Goal: Task Accomplishment & Management: Manage account settings

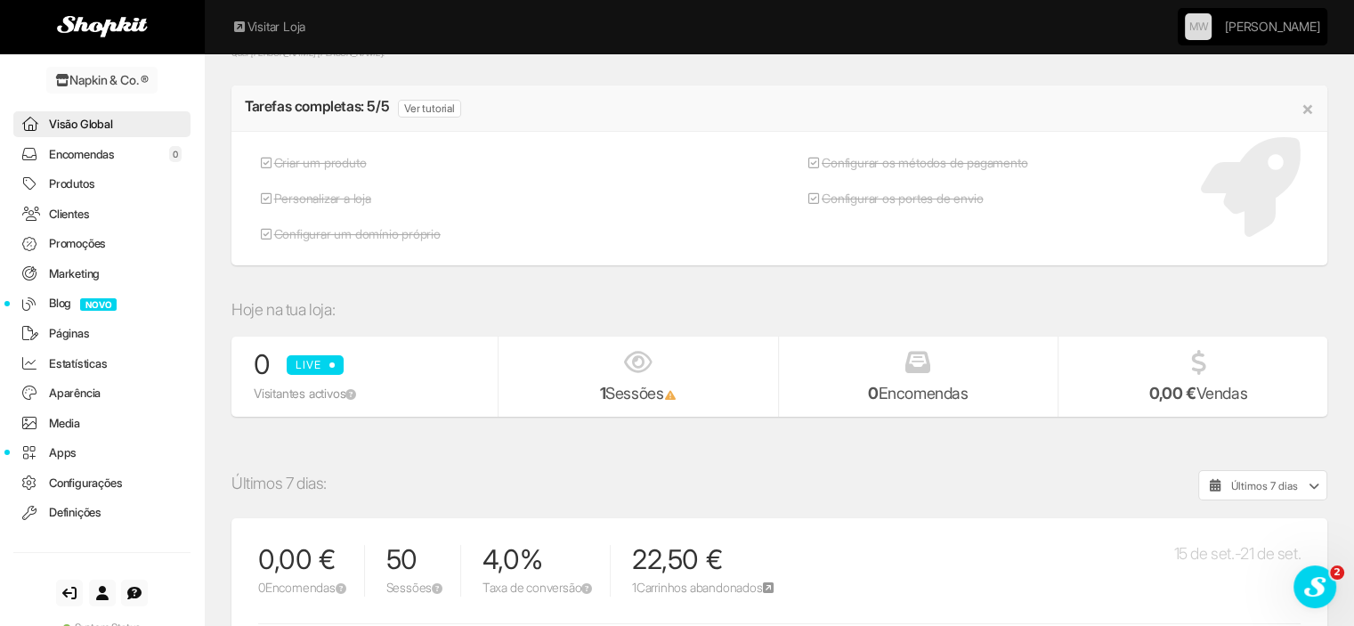
scroll to position [89, 0]
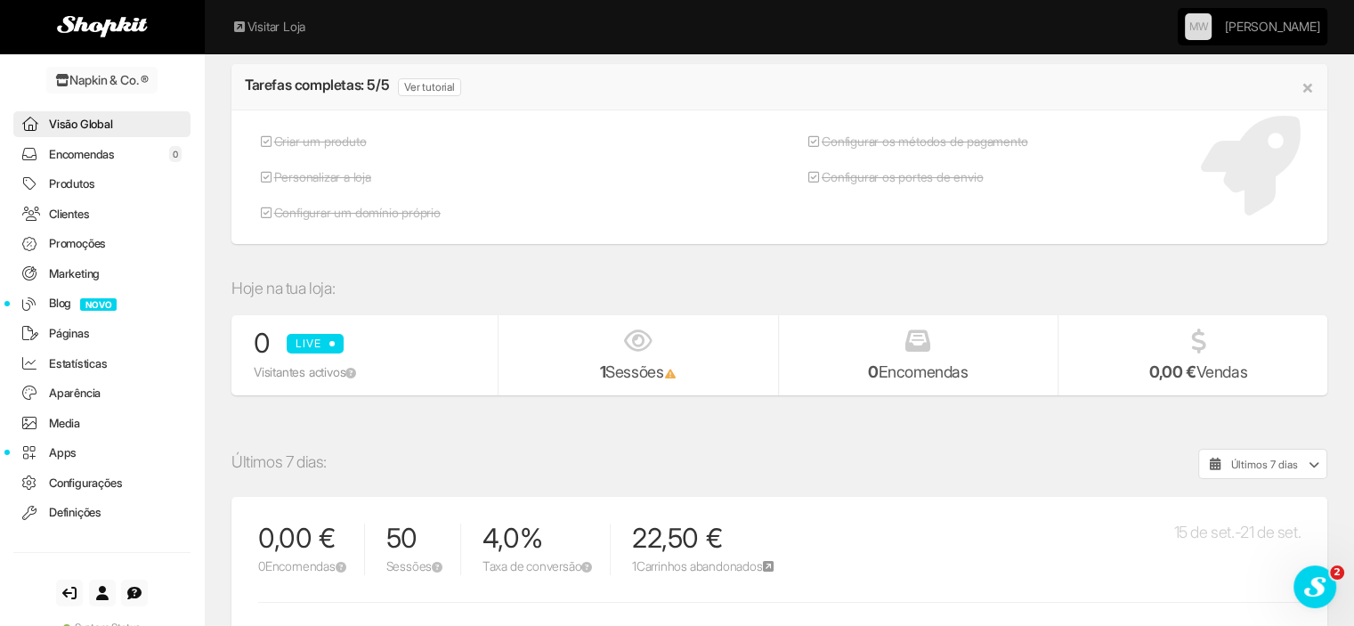
click at [82, 184] on link "Produtos" at bounding box center [101, 184] width 177 height 26
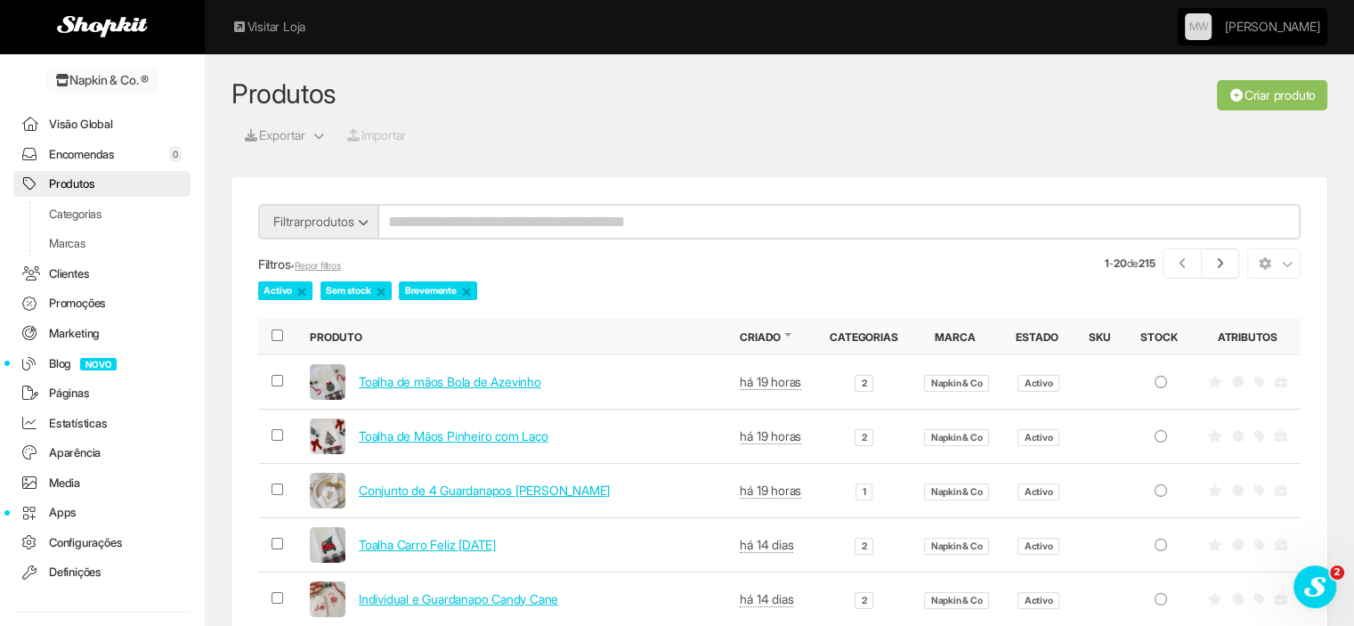
click at [82, 149] on link "Encomendas 0" at bounding box center [101, 155] width 177 height 26
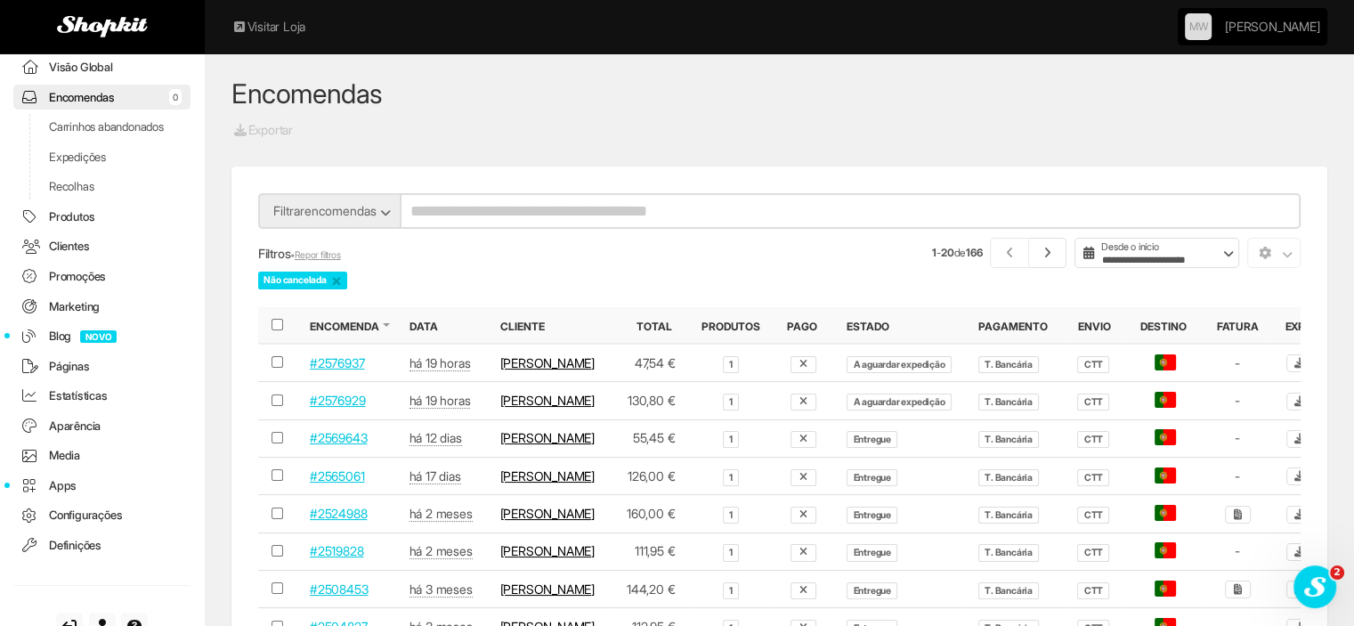
click at [88, 170] on link "Expedições" at bounding box center [101, 157] width 177 height 26
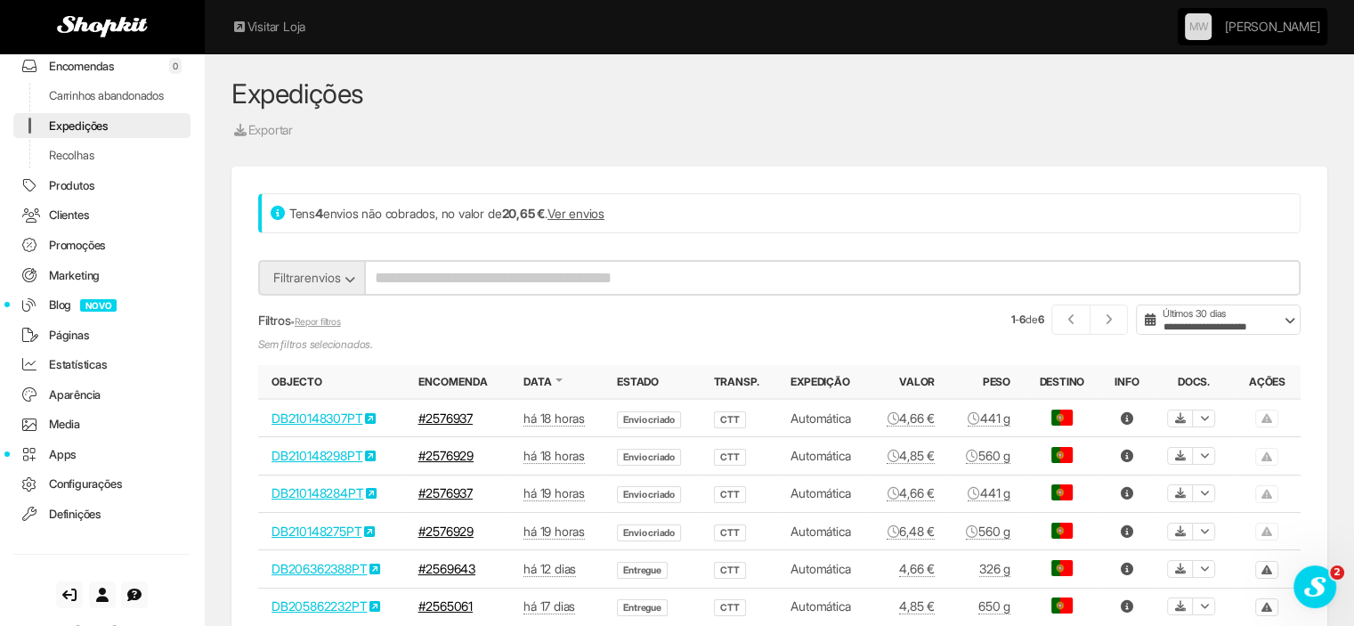
click at [89, 166] on link "Recolhas" at bounding box center [101, 155] width 177 height 26
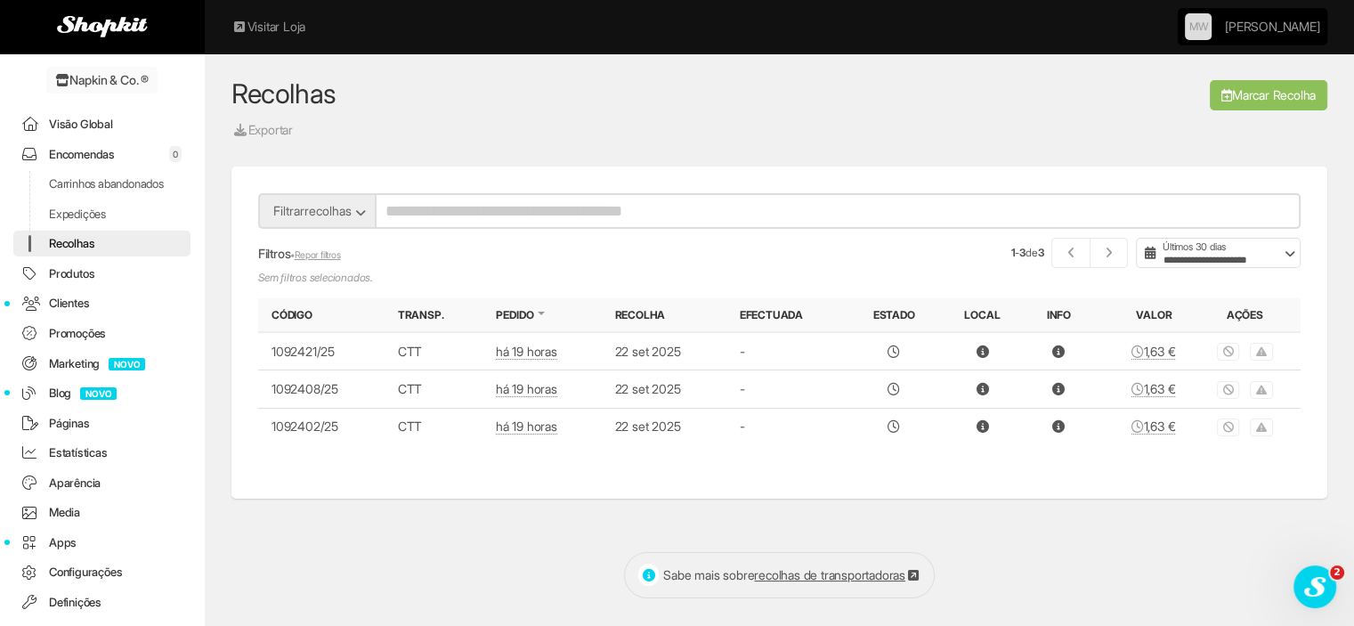
scroll to position [148, 0]
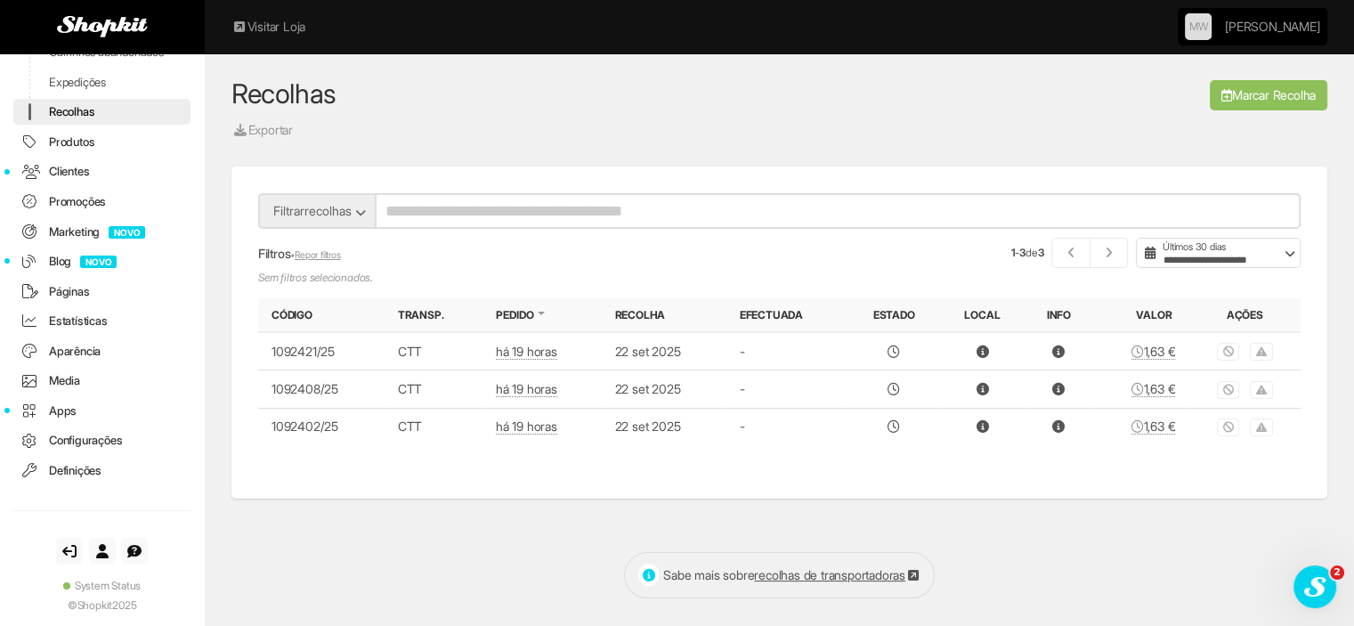
click at [82, 472] on link "Definições" at bounding box center [101, 470] width 177 height 26
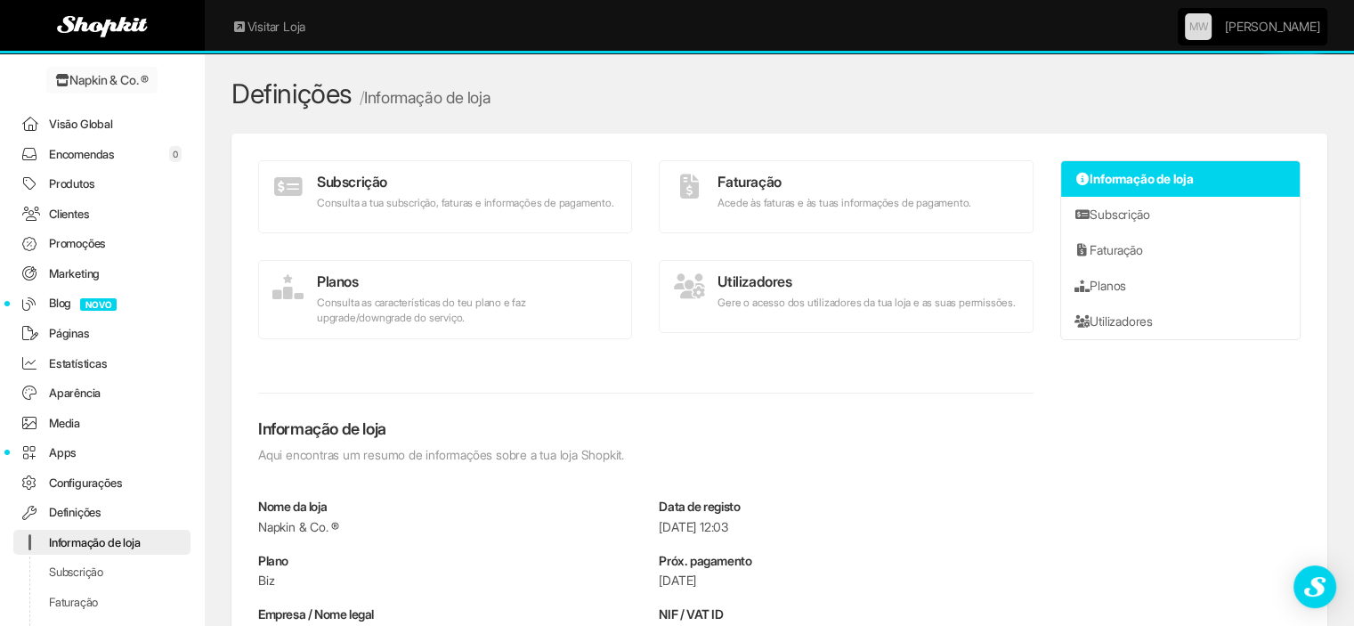
scroll to position [190, 0]
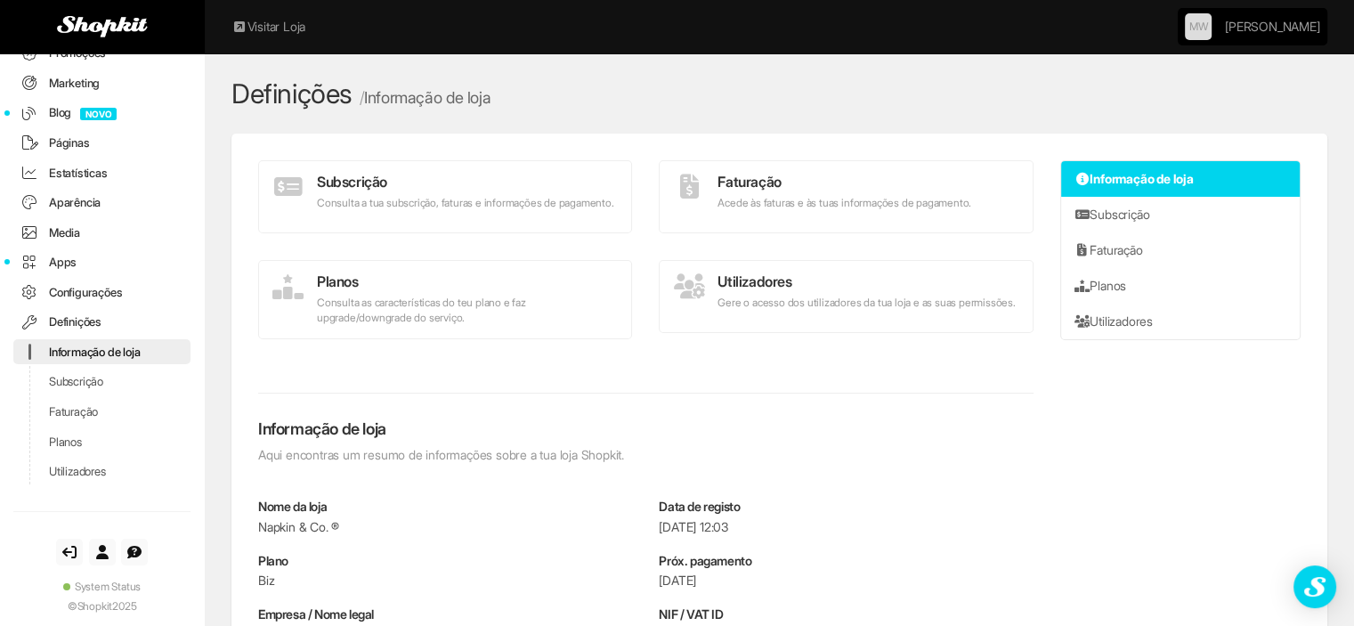
click at [400, 288] on h4 "Planos" at bounding box center [444, 282] width 345 height 16
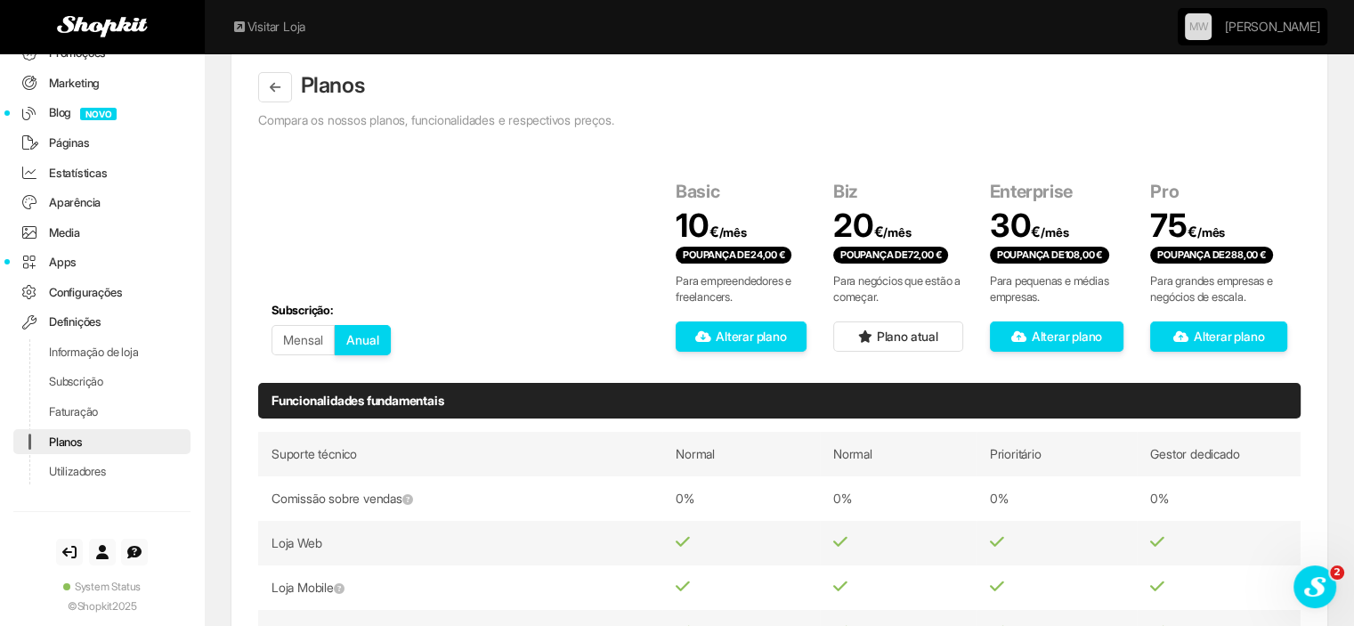
scroll to position [89, 0]
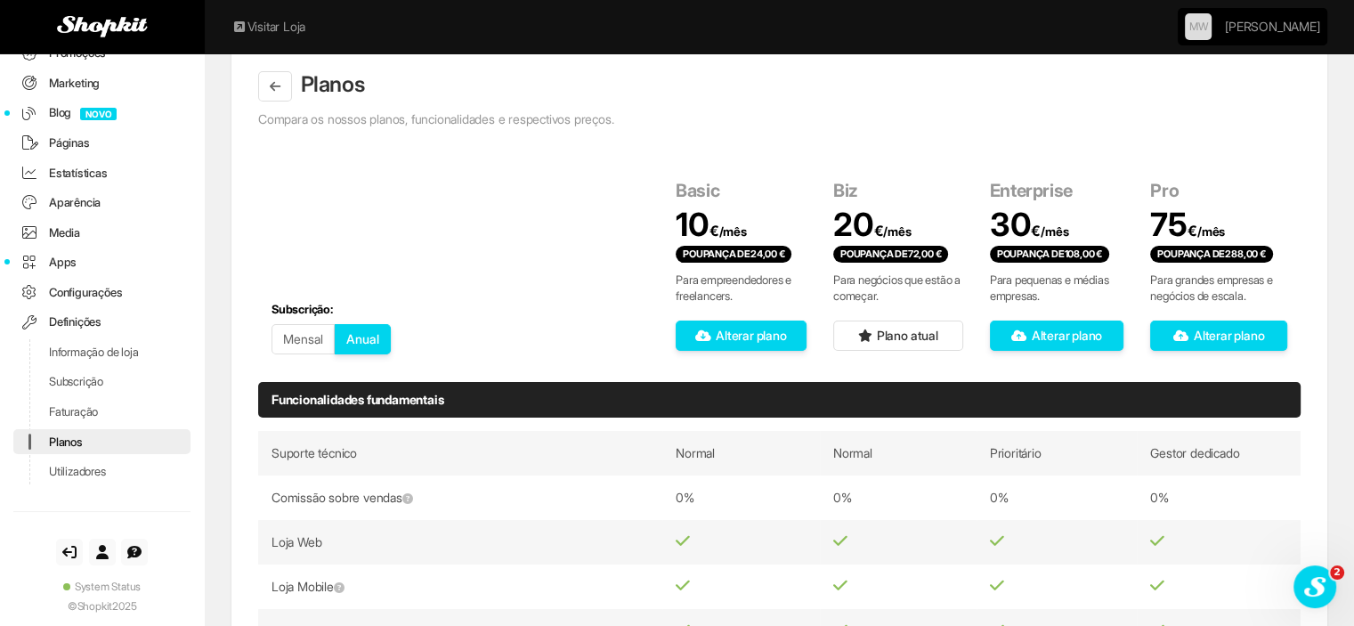
click at [368, 342] on button "Anual" at bounding box center [363, 339] width 56 height 30
click at [301, 345] on button "Mensal" at bounding box center [302, 339] width 63 height 30
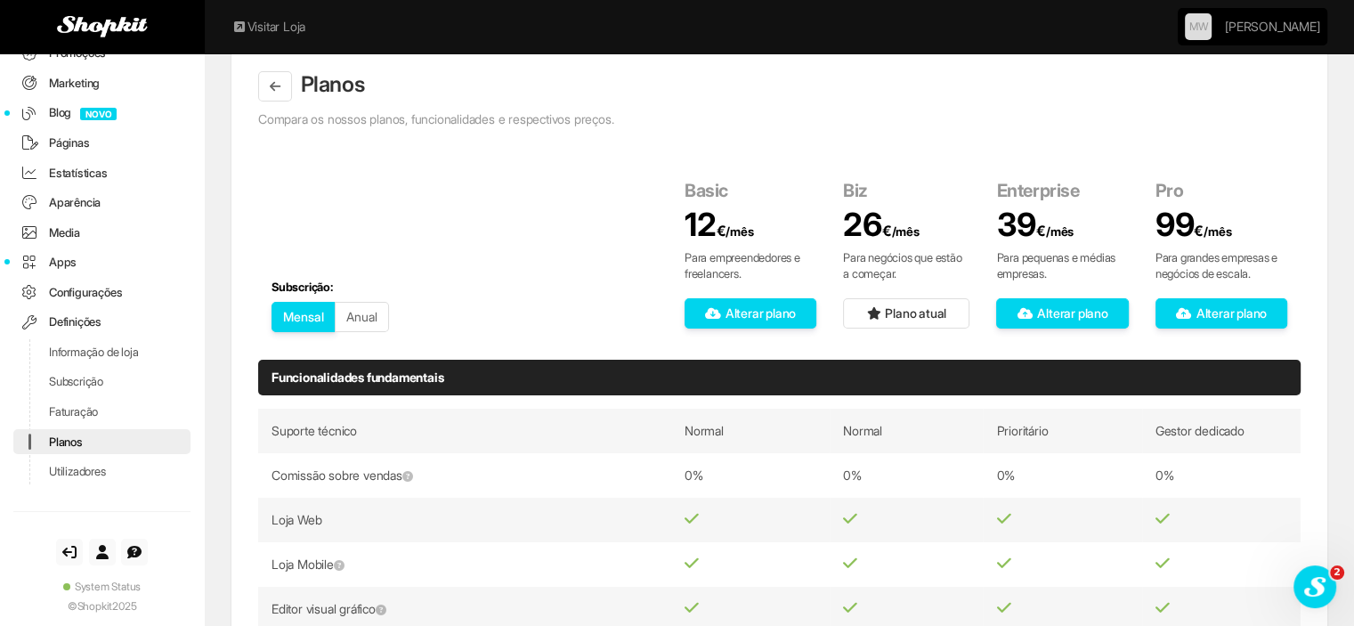
click at [377, 315] on button "Anual" at bounding box center [362, 317] width 54 height 30
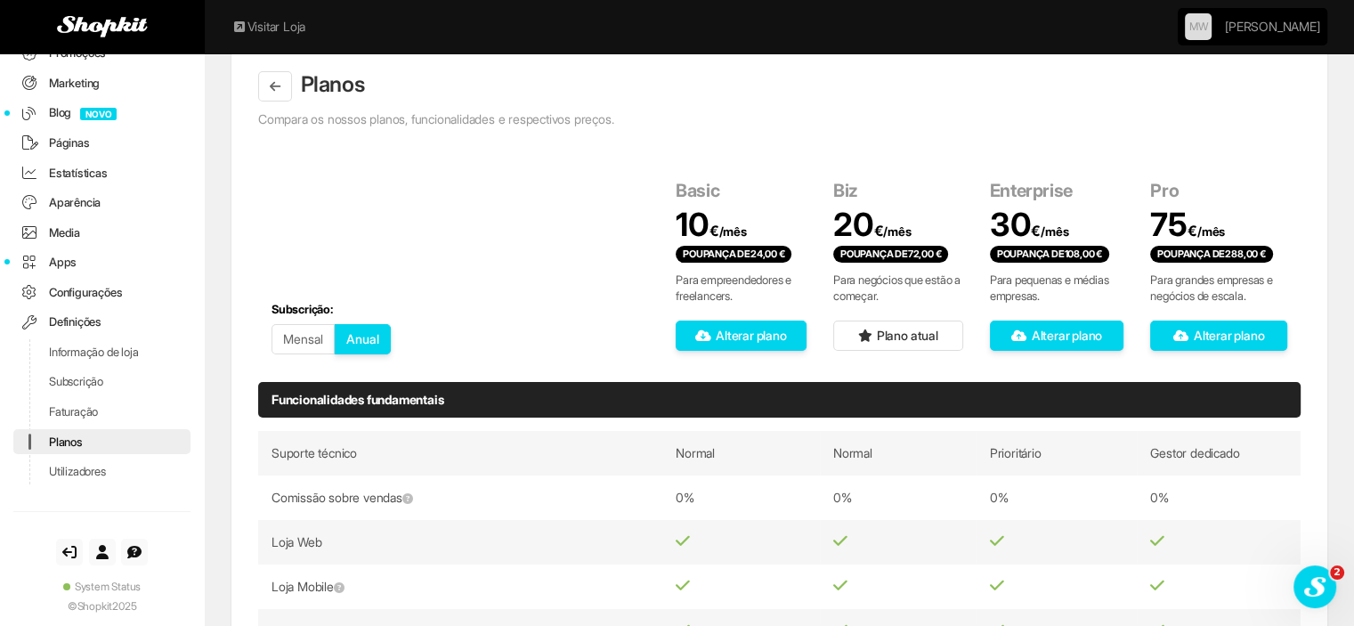
click at [292, 344] on button "Mensal" at bounding box center [302, 339] width 63 height 30
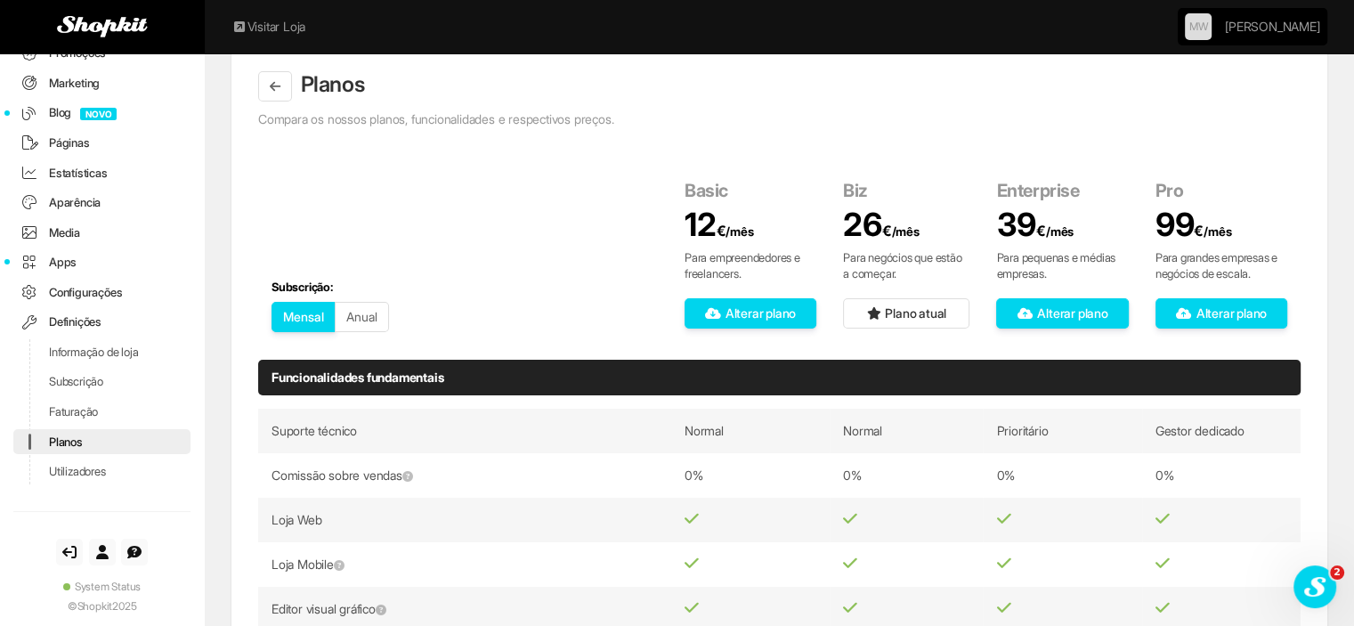
click at [365, 318] on button "Anual" at bounding box center [362, 317] width 54 height 30
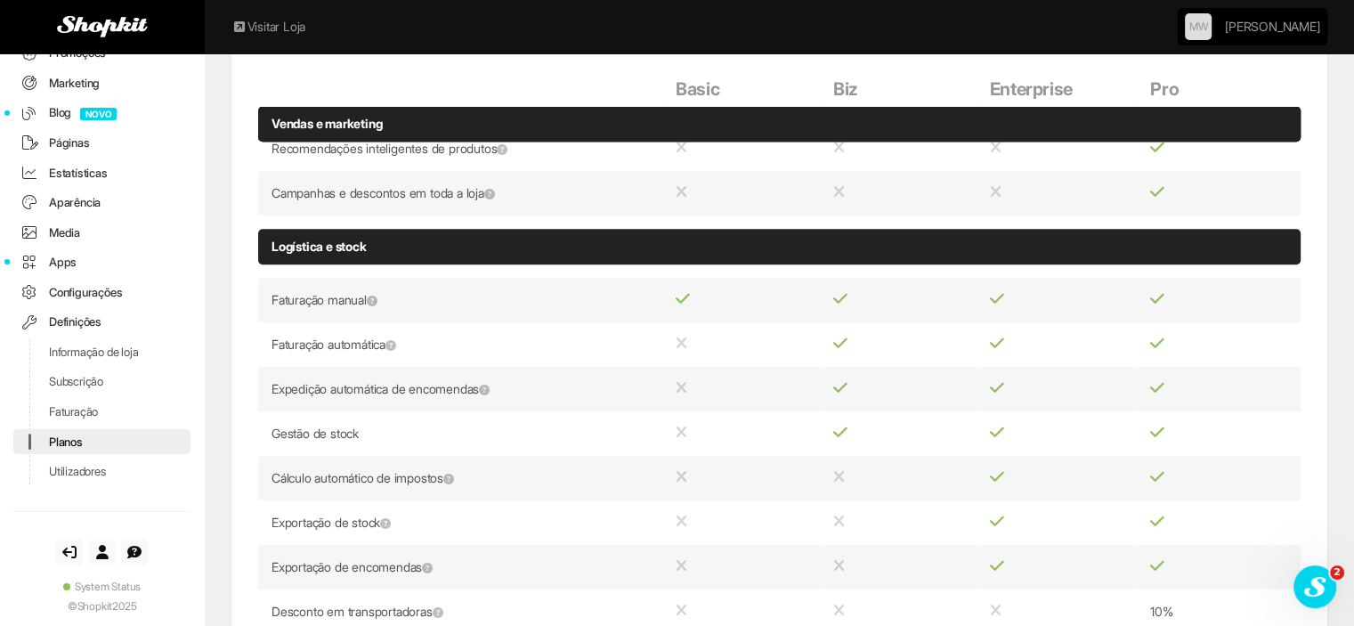
scroll to position [1869, 0]
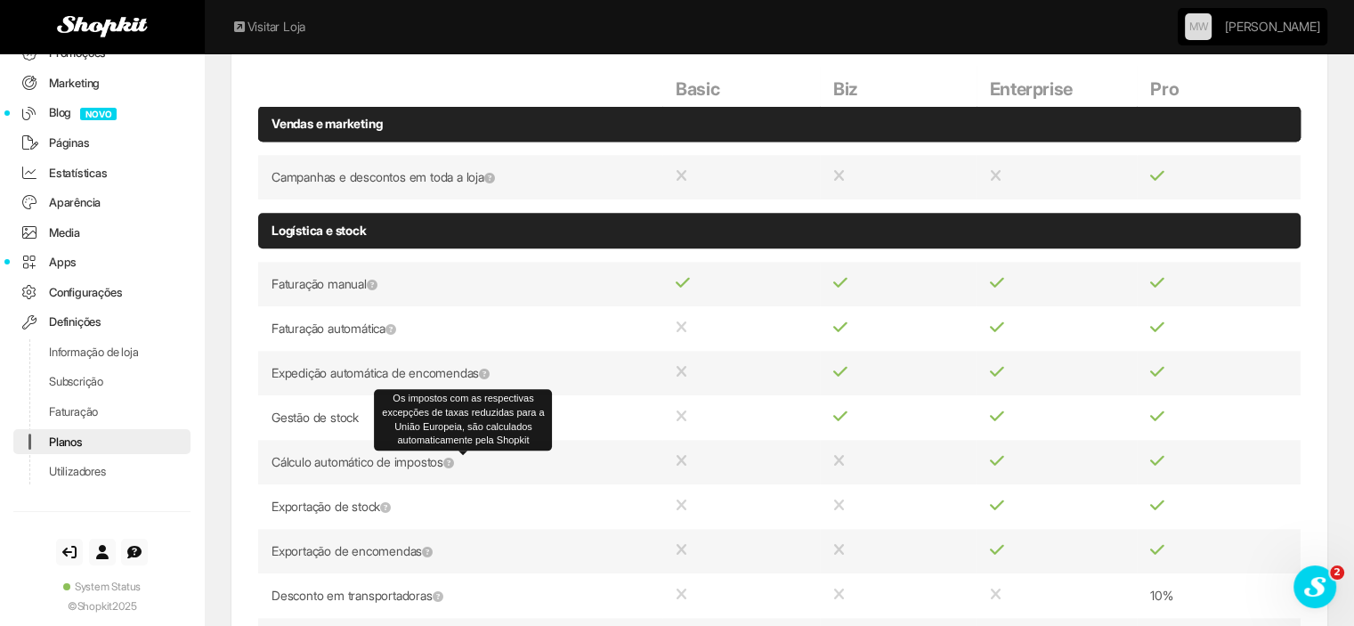
click at [454, 459] on span at bounding box center [448, 463] width 11 height 12
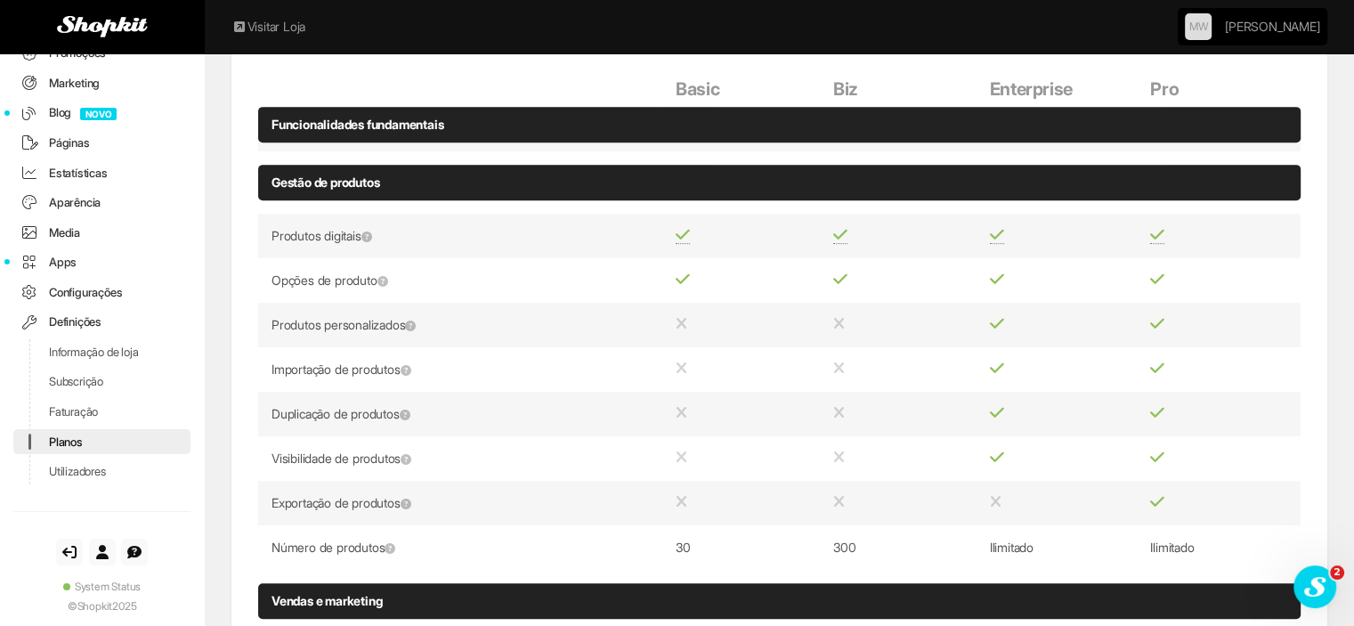
scroll to position [742, 0]
